Goal: Task Accomplishment & Management: Manage account settings

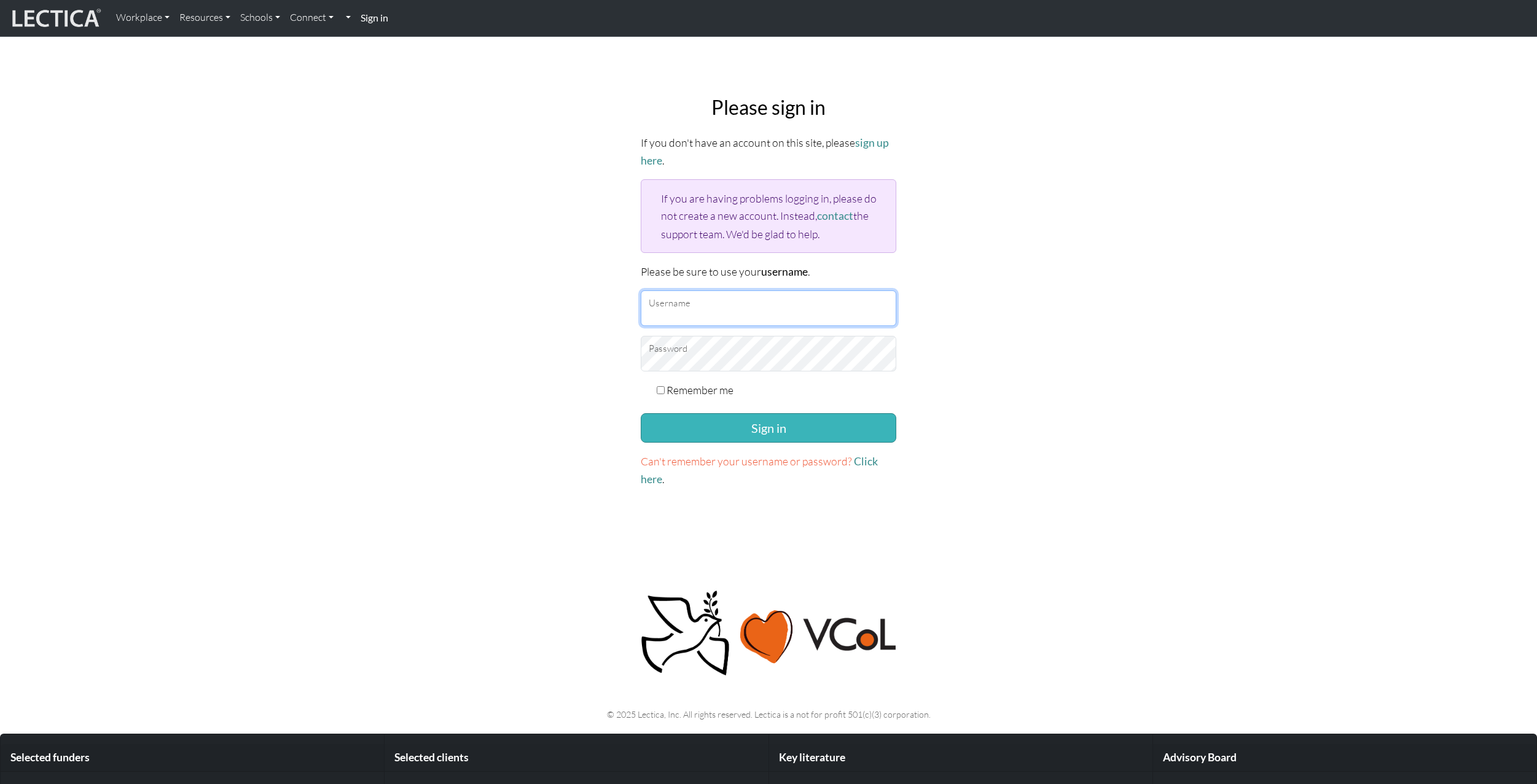
type input "AkshayTilak"
click at [753, 434] on button "Sign in" at bounding box center [768, 428] width 255 height 29
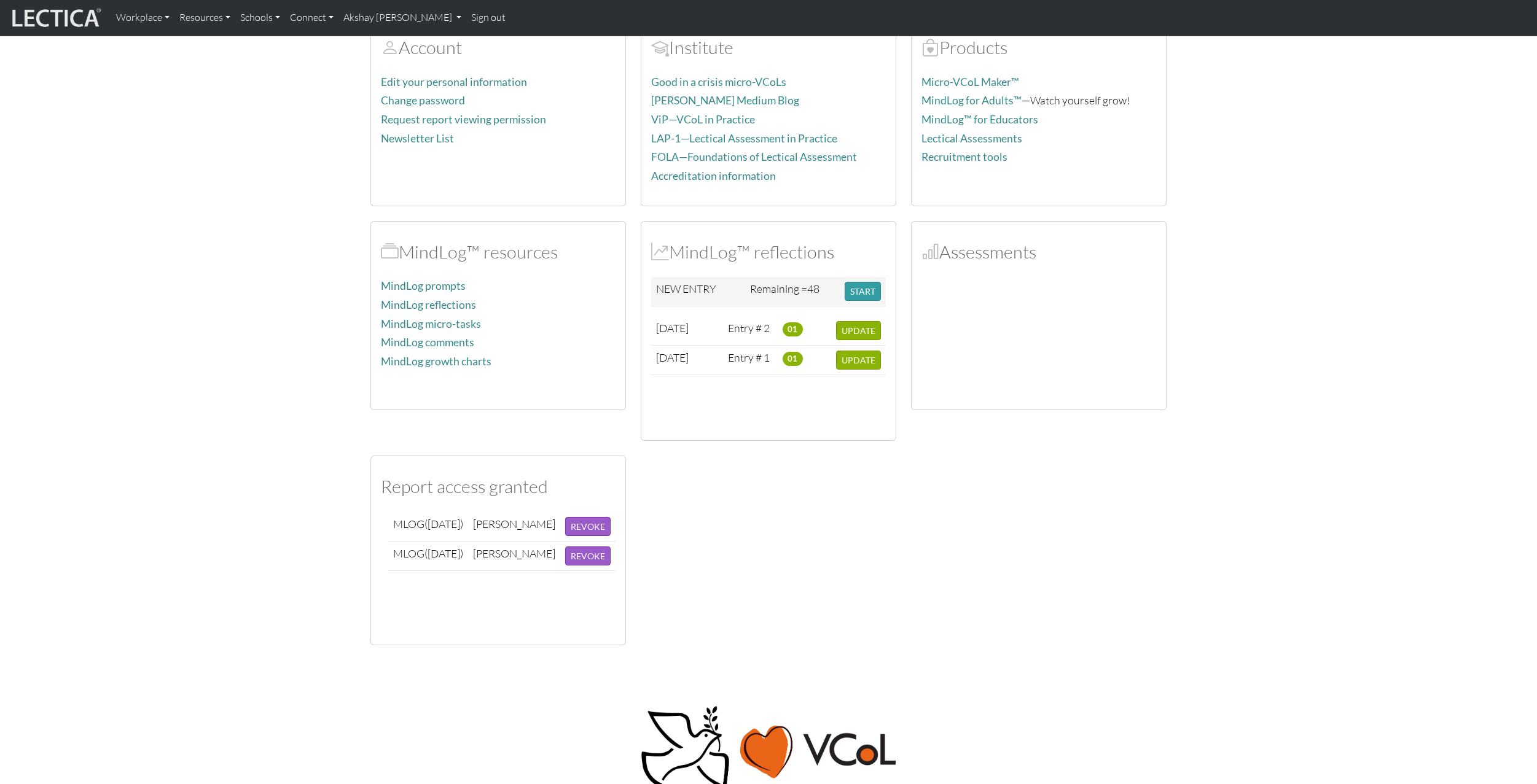
scroll to position [370, 0]
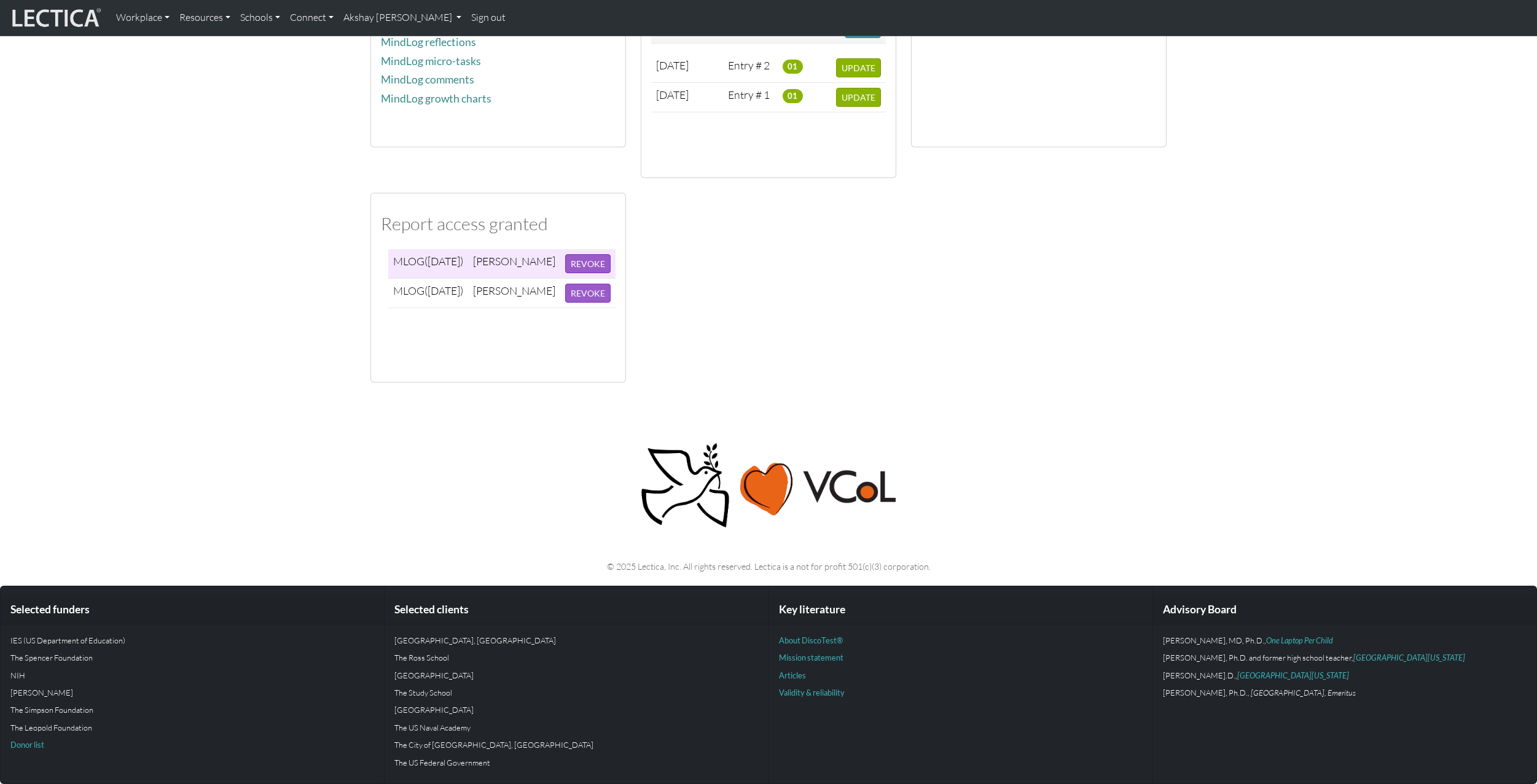
click at [463, 260] on span "([DATE])" at bounding box center [444, 261] width 39 height 14
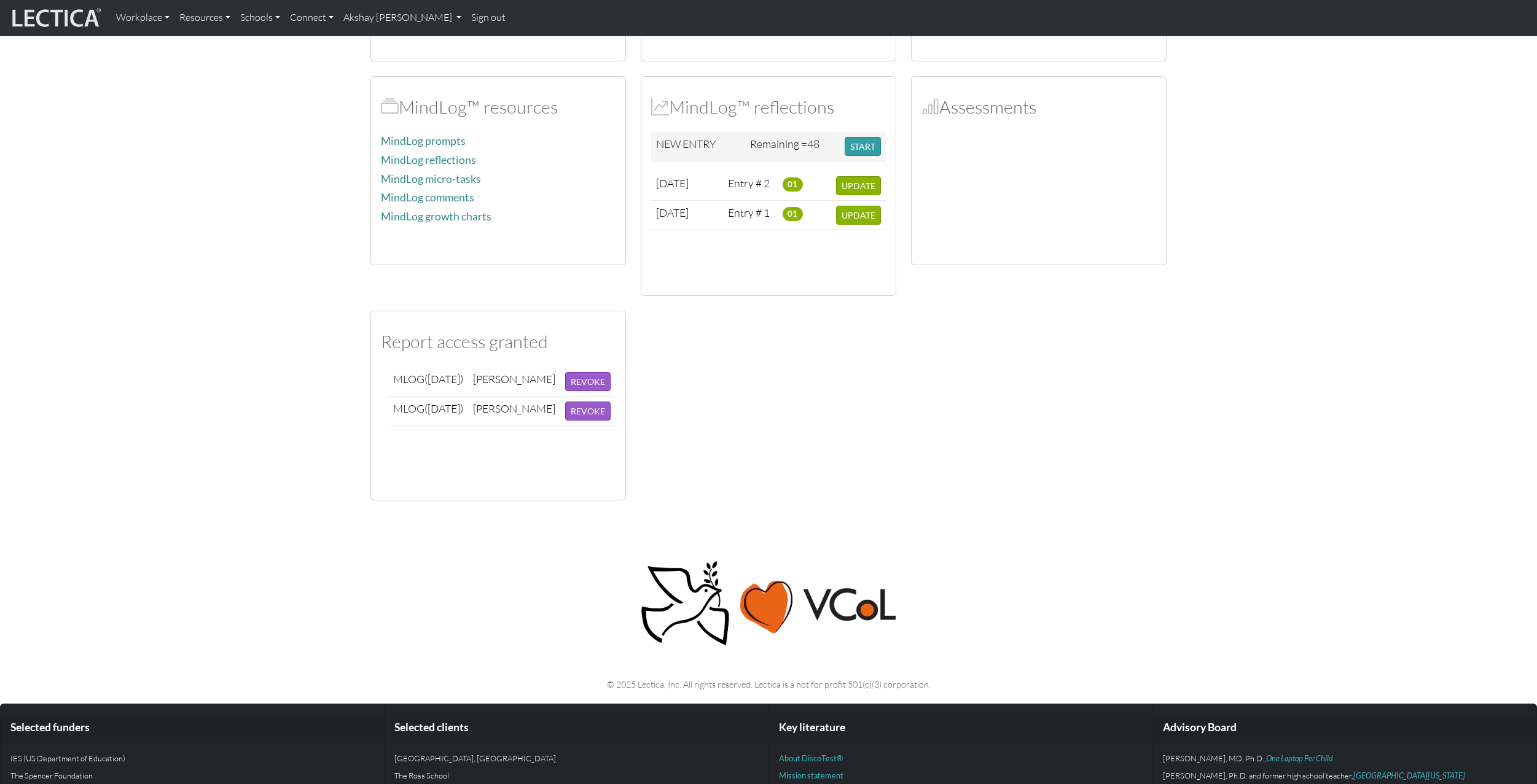
scroll to position [0, 0]
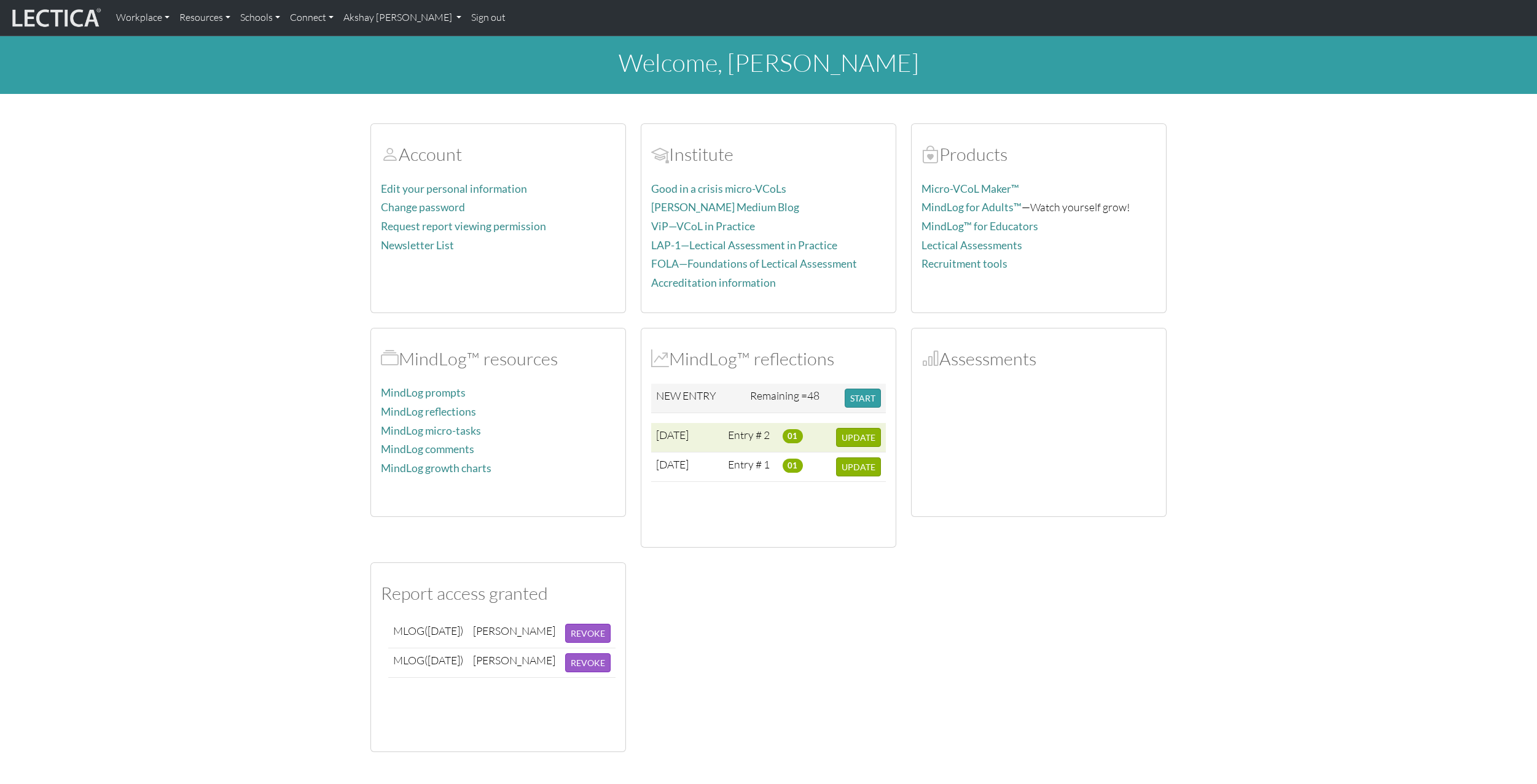
click at [730, 435] on td "Entry # 2" at bounding box center [750, 437] width 55 height 29
click at [792, 434] on span "01" at bounding box center [792, 436] width 20 height 14
click at [859, 475] on button "UPDATE" at bounding box center [858, 467] width 45 height 19
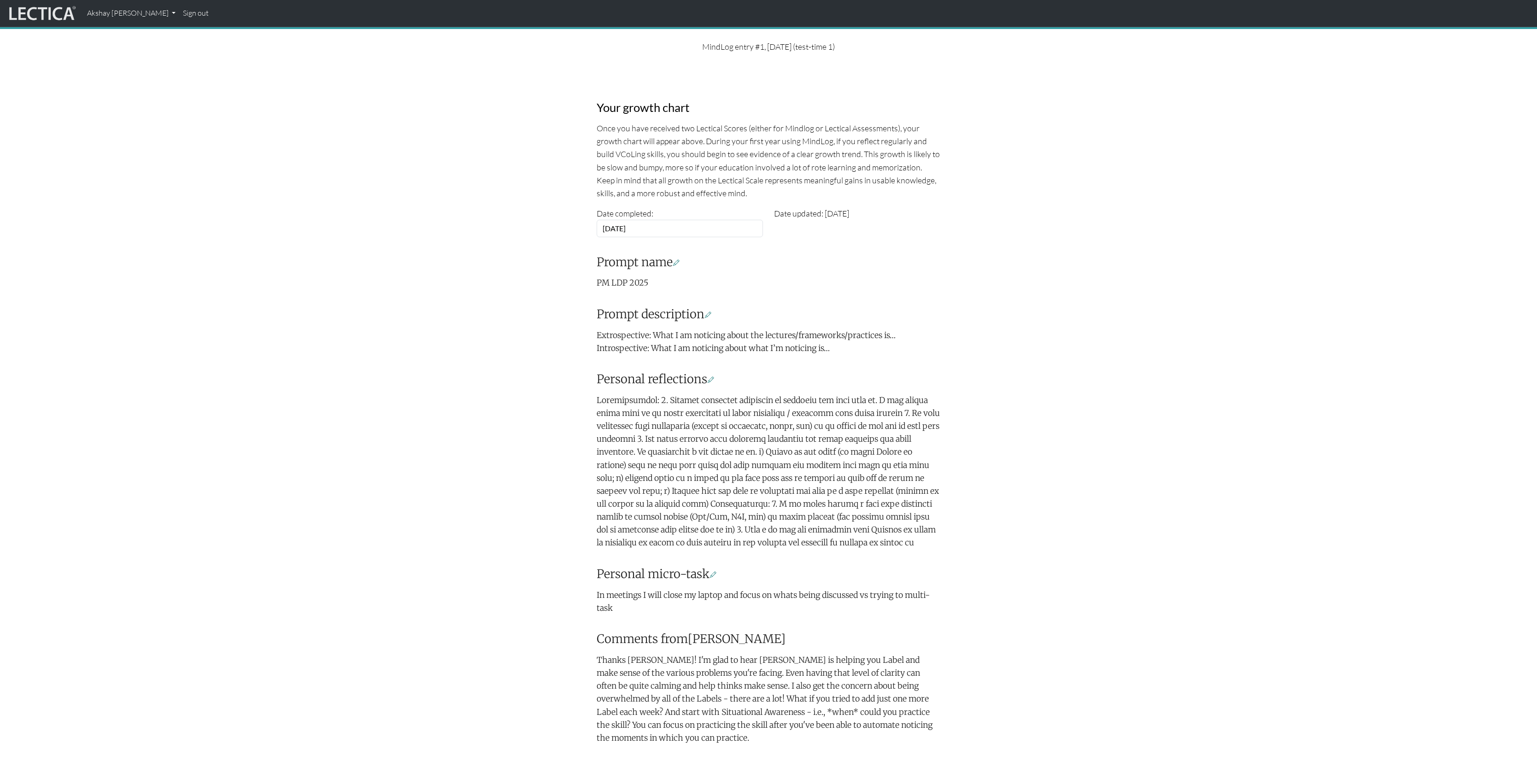
scroll to position [48, 0]
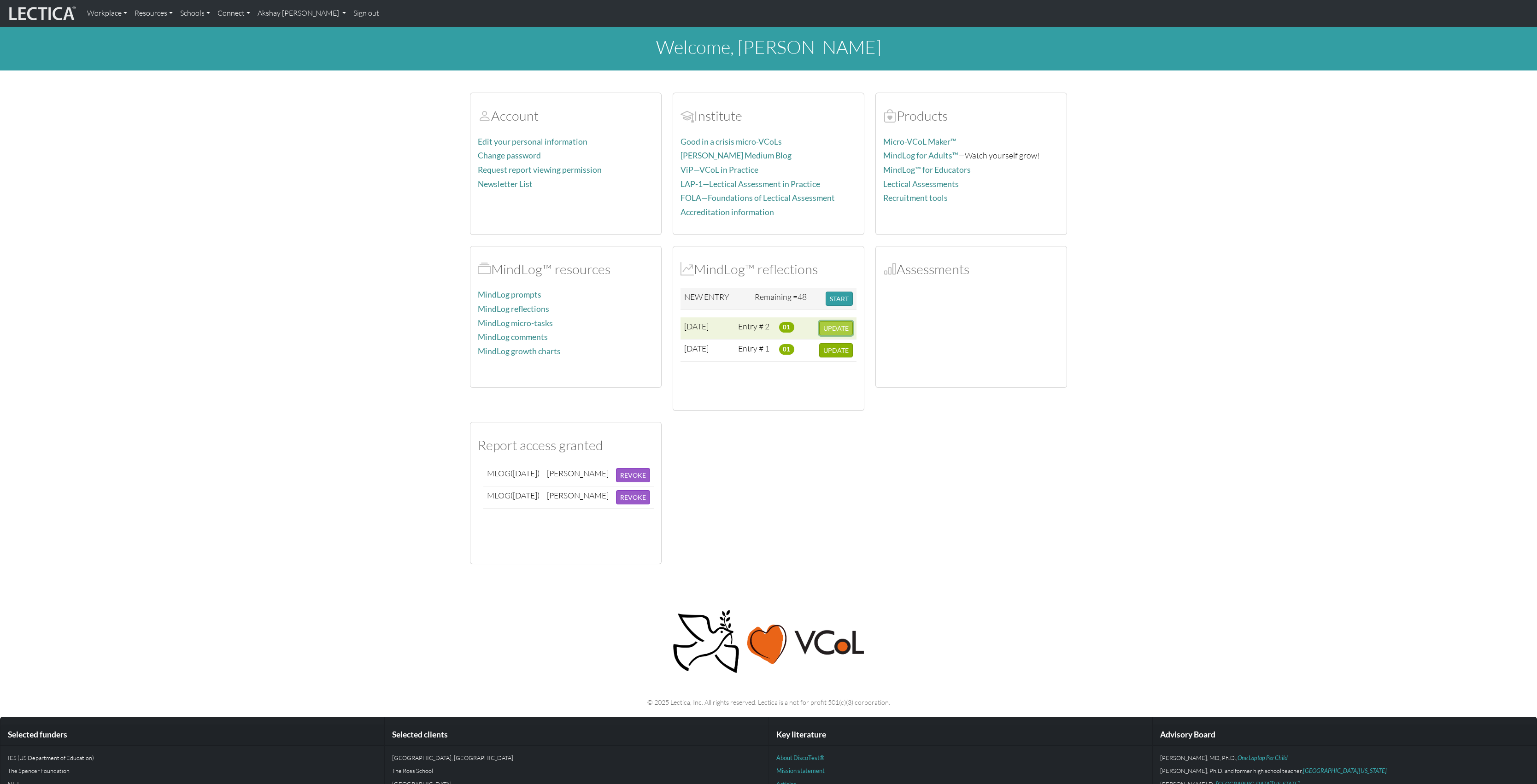
click at [840, 332] on span "UPDATE" at bounding box center [836, 328] width 25 height 8
click at [838, 352] on span "UPDATE" at bounding box center [836, 350] width 25 height 8
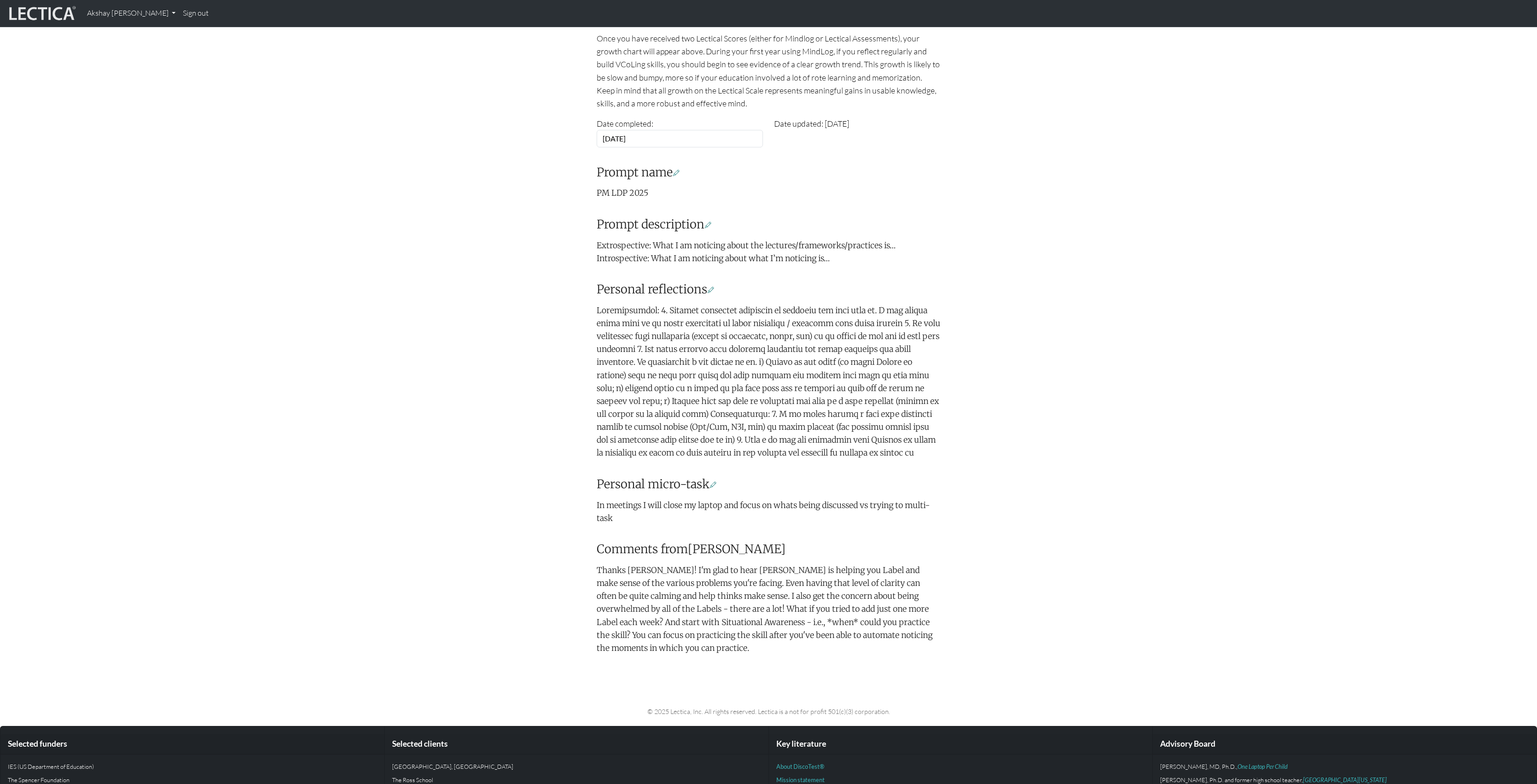
scroll to position [223, 0]
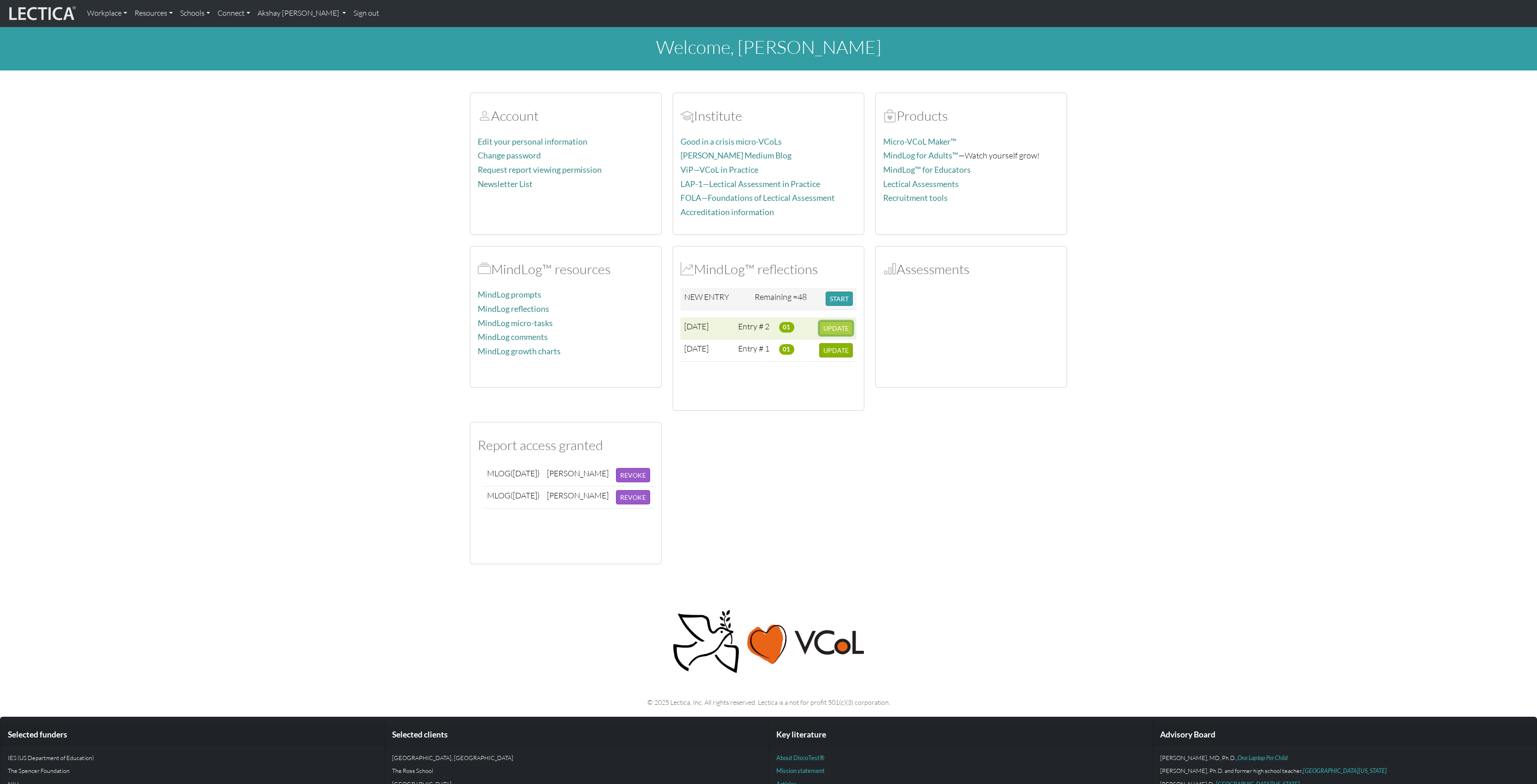
click at [835, 326] on span "UPDATE" at bounding box center [836, 328] width 25 height 8
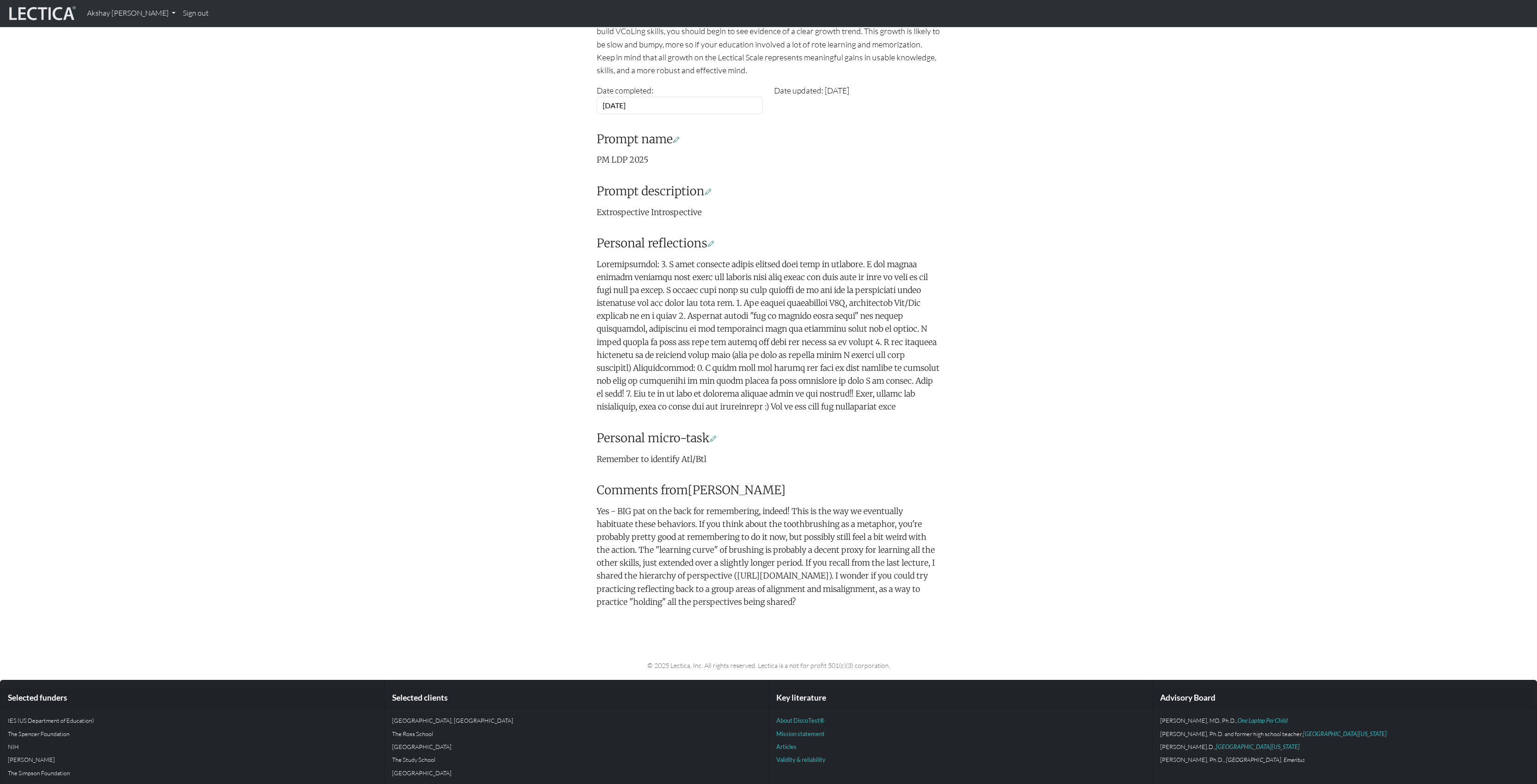
scroll to position [236, 0]
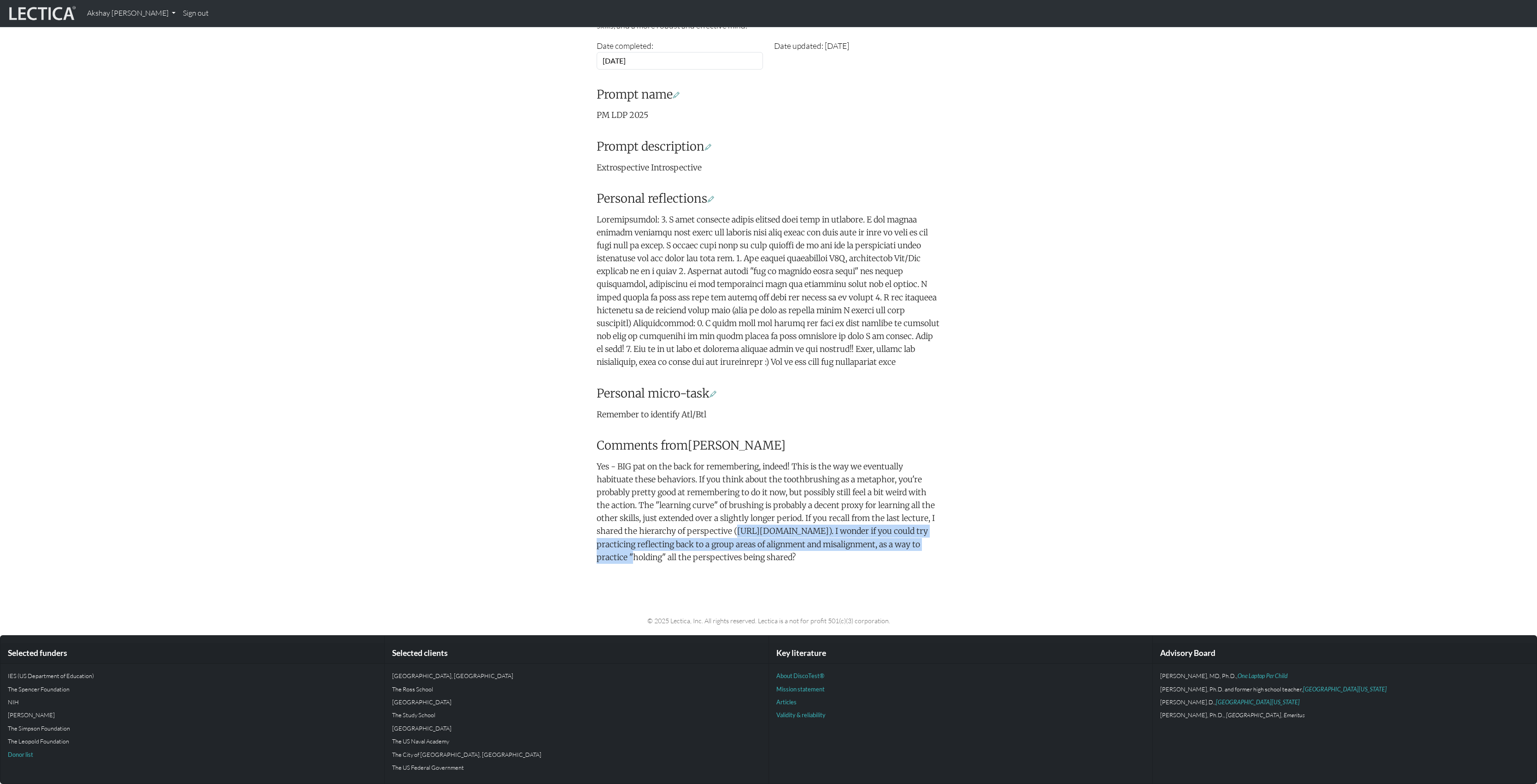
drag, startPoint x: 601, startPoint y: 515, endPoint x: 817, endPoint y: 533, distance: 216.7
click at [817, 533] on p "Yes - BIG pat on the back for remembering, indeed! This is the way we eventuall…" at bounding box center [768, 512] width 344 height 104
copy p "https://docs.google.com/presentation/d/1T7OgFZuFPWM0ArMeLsKdGdJYNmbNyP2_uhPGgYf…"
